Goal: Find contact information: Find contact information

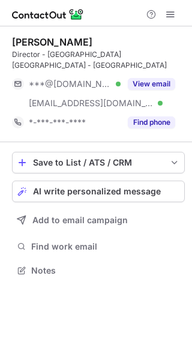
scroll to position [251, 192]
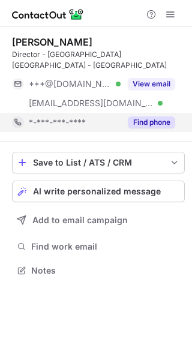
click at [136, 116] on button "Find phone" at bounding box center [151, 122] width 47 height 12
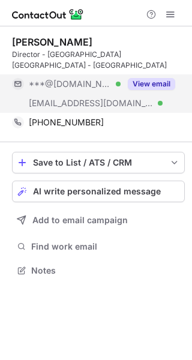
click at [110, 98] on div "***@adecco.com Verified" at bounding box center [75, 103] width 92 height 11
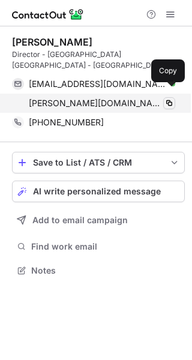
click at [170, 98] on span at bounding box center [169, 103] width 10 height 10
